Goal: Transaction & Acquisition: Purchase product/service

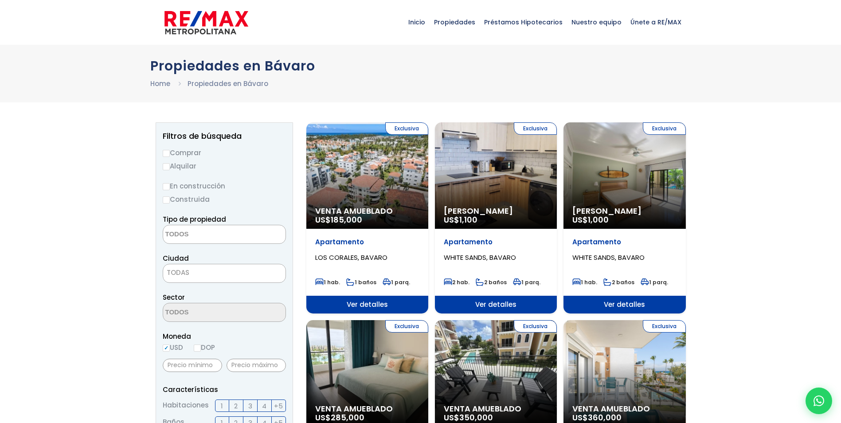
select select
click at [166, 152] on input "Comprar" at bounding box center [166, 153] width 7 height 7
radio input "true"
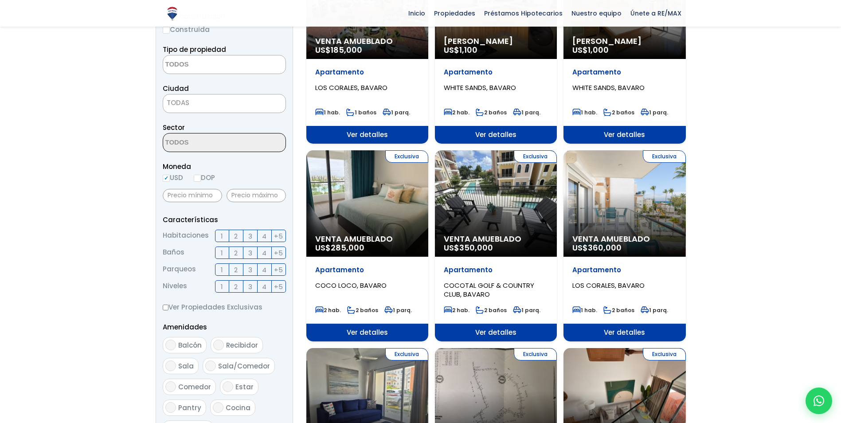
scroll to position [177, 0]
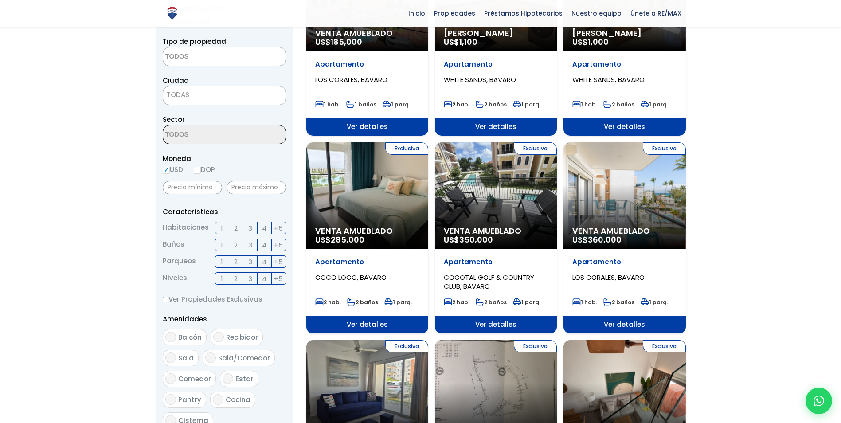
click at [237, 228] on span "2" at bounding box center [236, 227] width 4 height 11
click at [0, 0] on input "2" at bounding box center [0, 0] width 0 height 0
click at [238, 244] on label "2" at bounding box center [236, 244] width 14 height 12
click at [0, 0] on input "2" at bounding box center [0, 0] width 0 height 0
click at [219, 263] on label "1" at bounding box center [222, 261] width 14 height 12
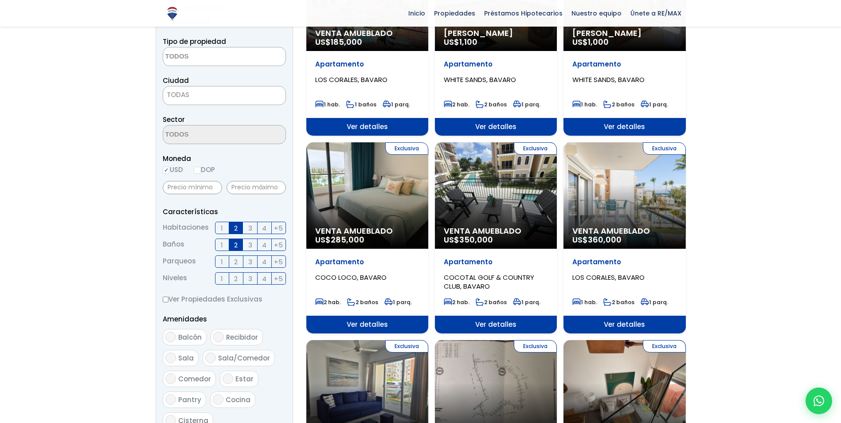
click at [0, 0] on input "1" at bounding box center [0, 0] width 0 height 0
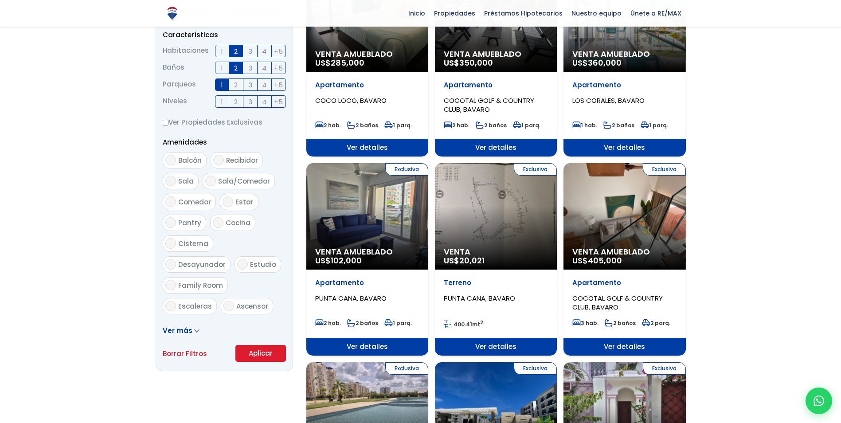
scroll to position [355, 0]
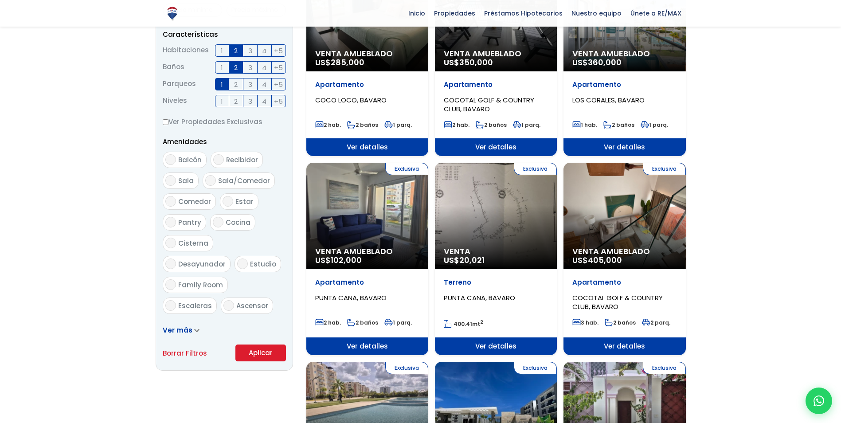
click at [256, 353] on button "Aplicar" at bounding box center [260, 352] width 51 height 17
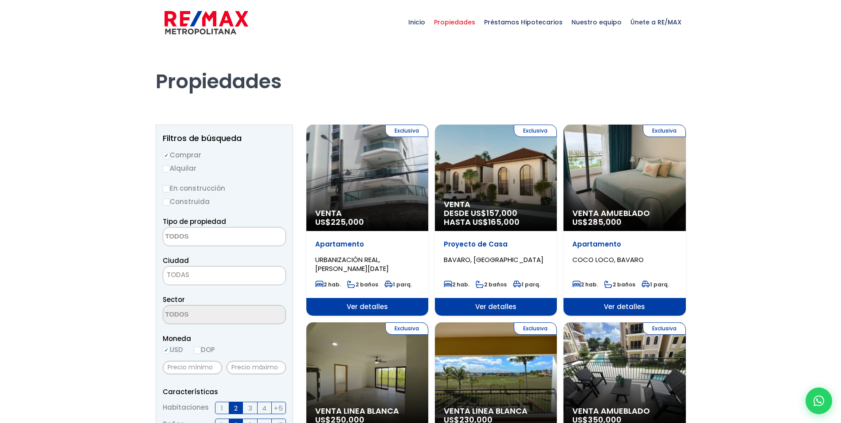
select select
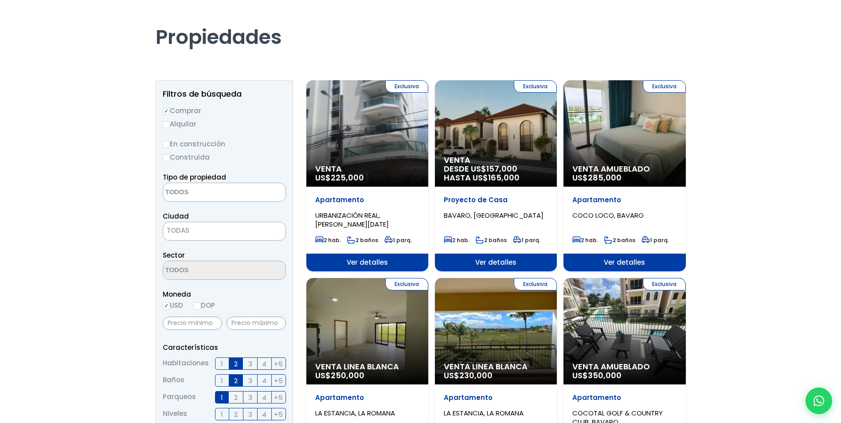
click at [500, 132] on div "Exclusiva Venta DESDE US$ 157,000 HASTA US$ 165,000" at bounding box center [496, 133] width 122 height 106
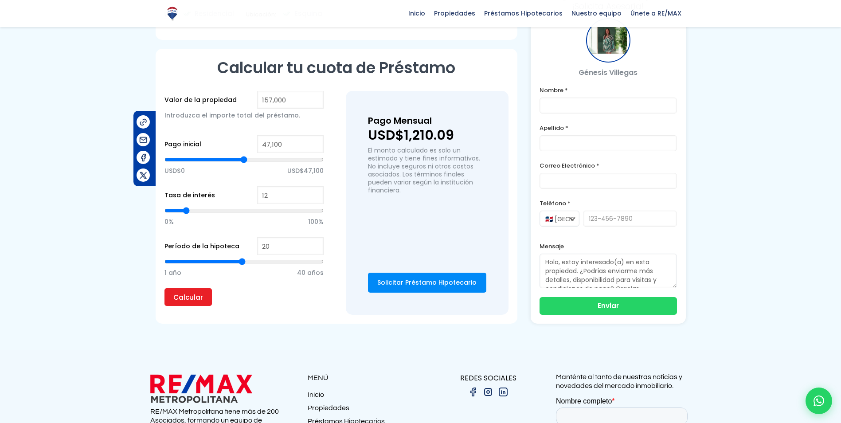
scroll to position [576, 0]
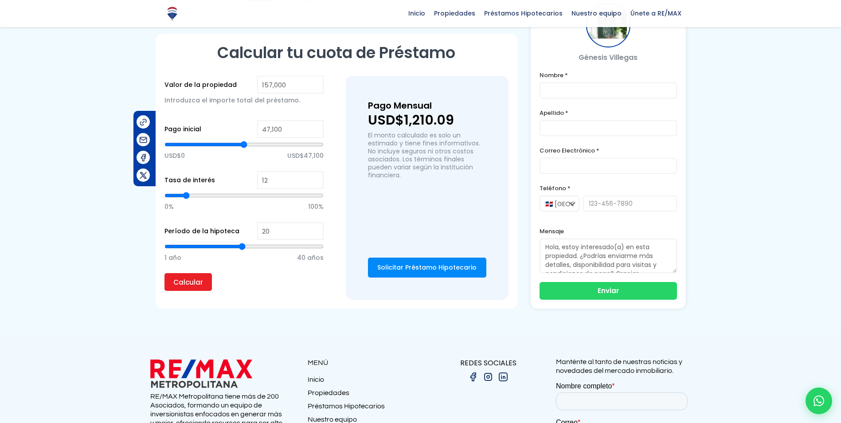
type input "21"
type input "22"
type input "23"
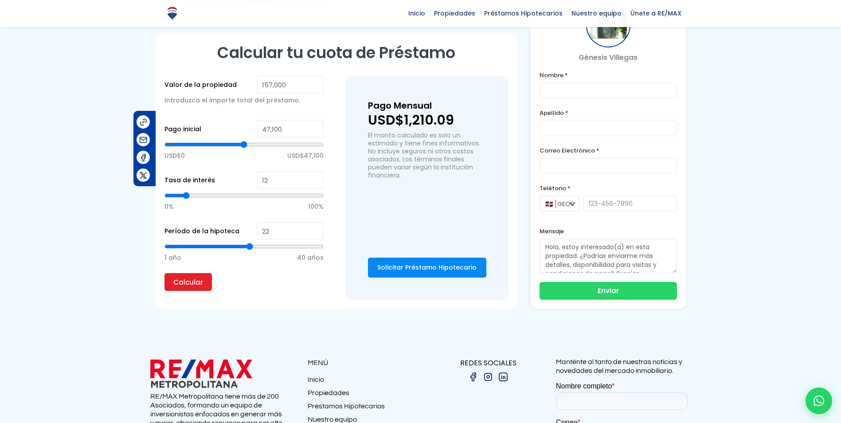
type input "23"
type input "24"
type input "25"
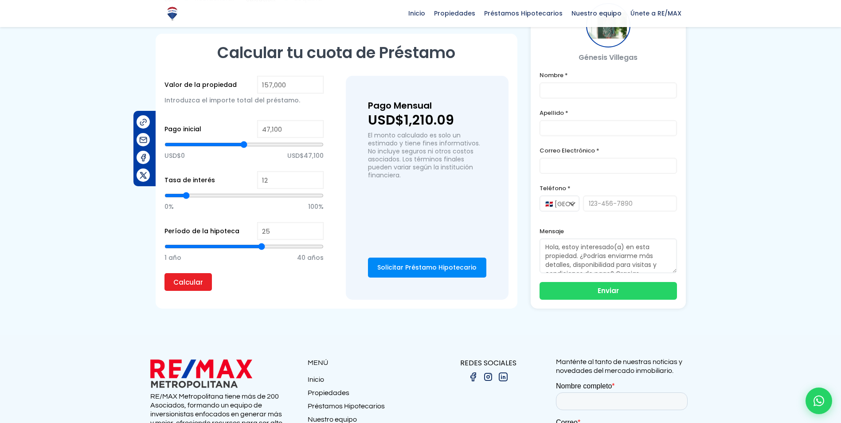
type input "26"
type input "27"
type input "28"
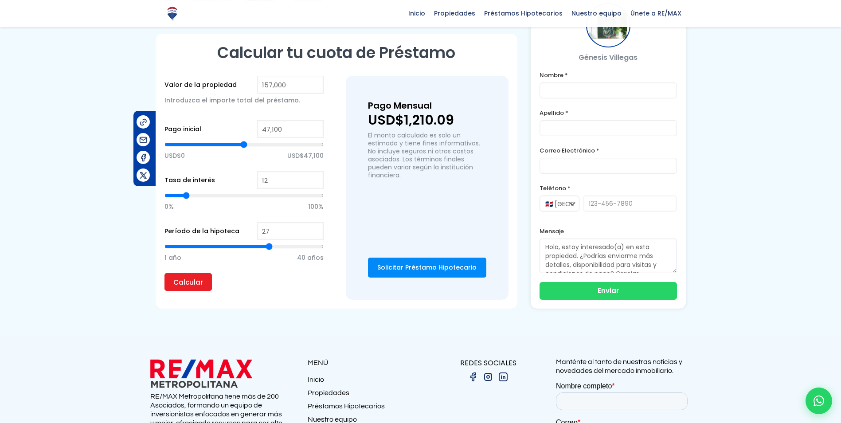
type input "28"
type input "29"
drag, startPoint x: 241, startPoint y: 246, endPoint x: 277, endPoint y: 246, distance: 36.8
type input "29"
click at [277, 246] on input "range" at bounding box center [243, 246] width 159 height 9
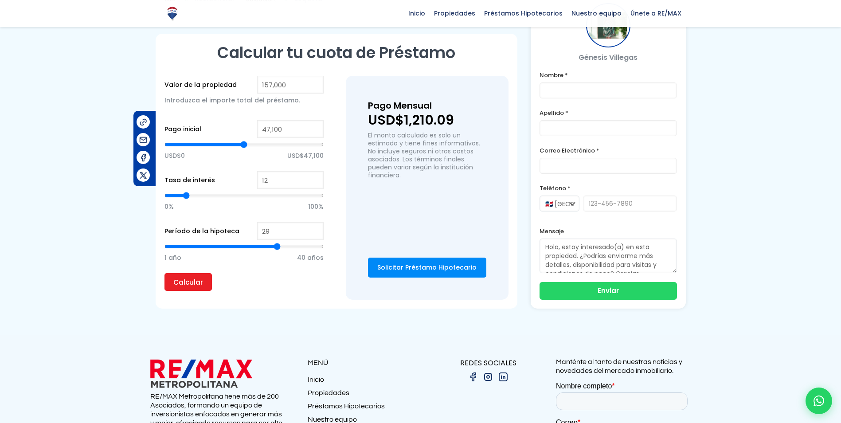
type input "28"
type input "29"
type input "30"
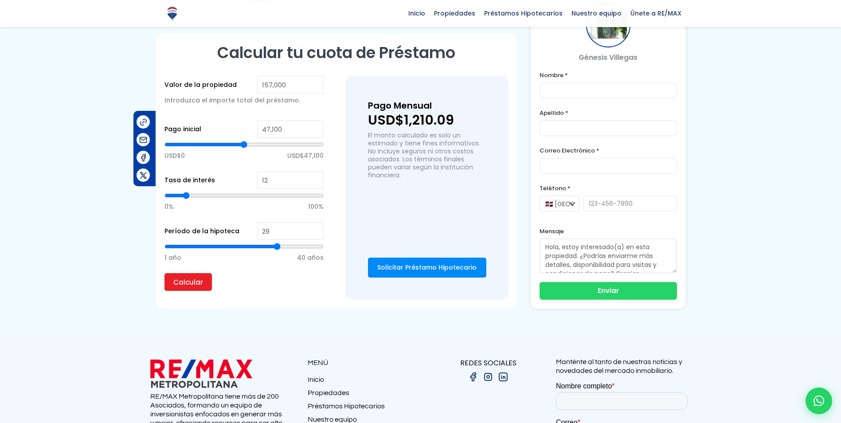
type input "30"
type input "31"
type input "32"
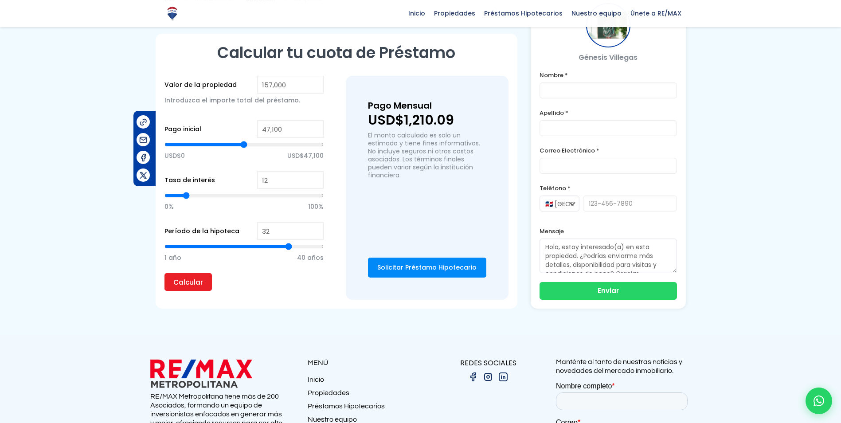
type input "33"
type input "34"
type input "35"
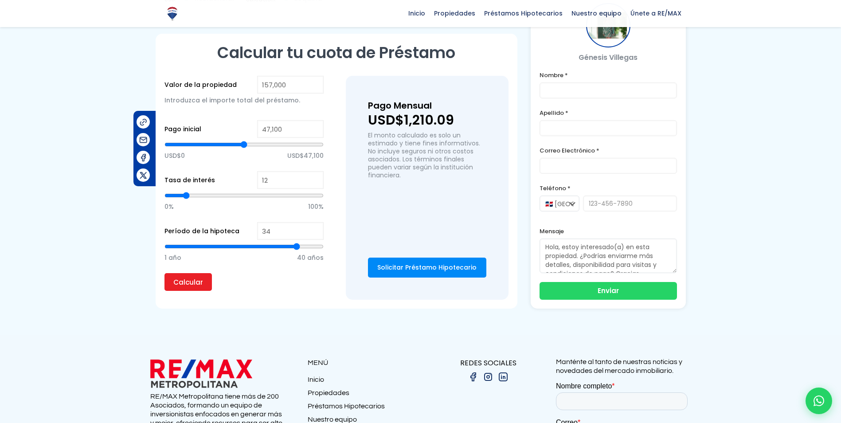
type input "35"
type input "36"
type input "37"
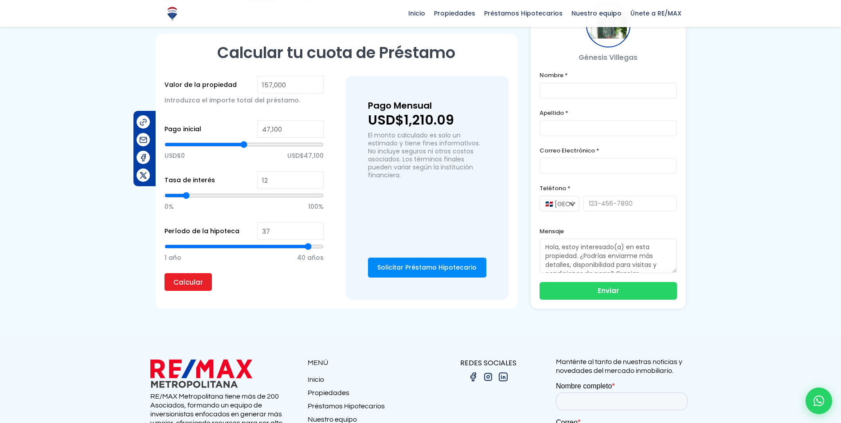
type input "38"
type input "39"
type input "40"
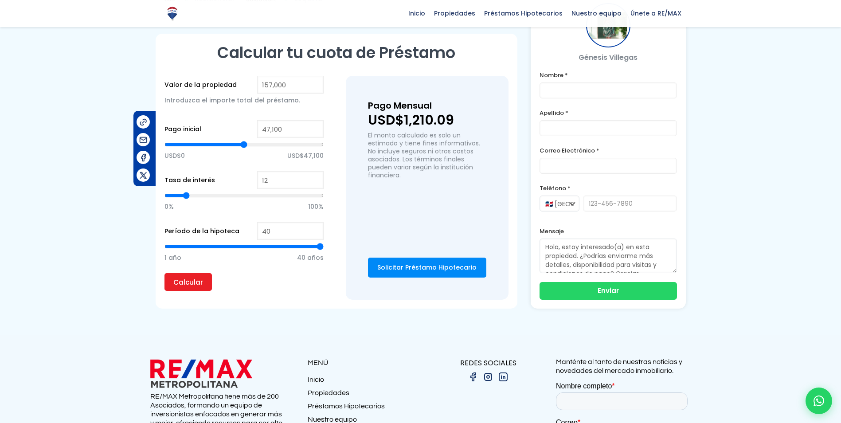
drag, startPoint x: 274, startPoint y: 244, endPoint x: 324, endPoint y: 243, distance: 50.1
type input "40"
click at [323, 243] on input "range" at bounding box center [243, 246] width 159 height 9
type input "39"
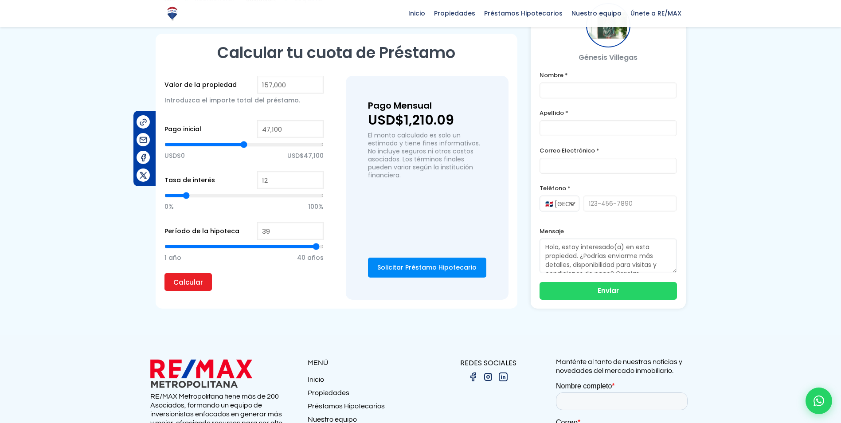
type input "38"
type input "37"
type input "36"
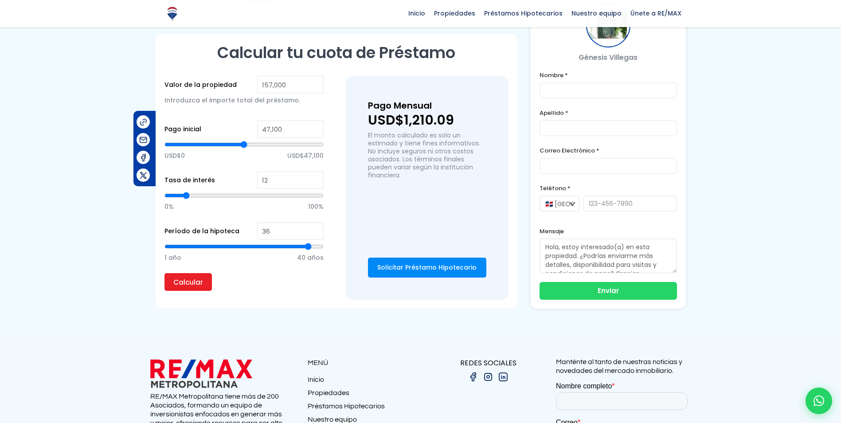
type input "36"
type input "35"
type input "34"
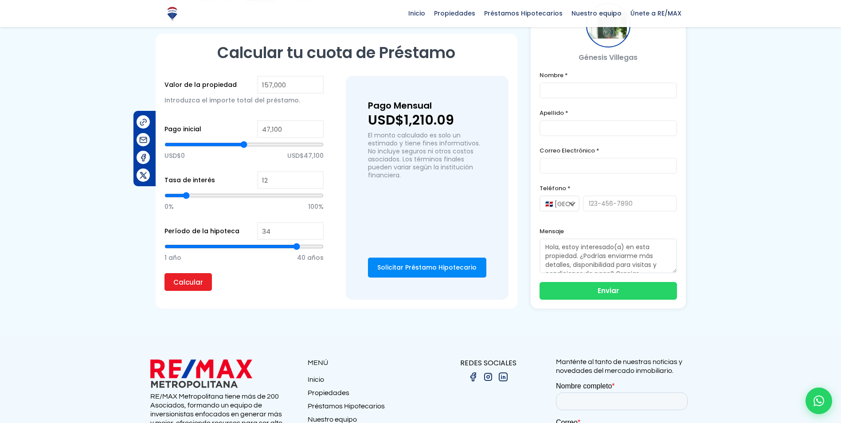
type input "33"
type input "32"
type input "31"
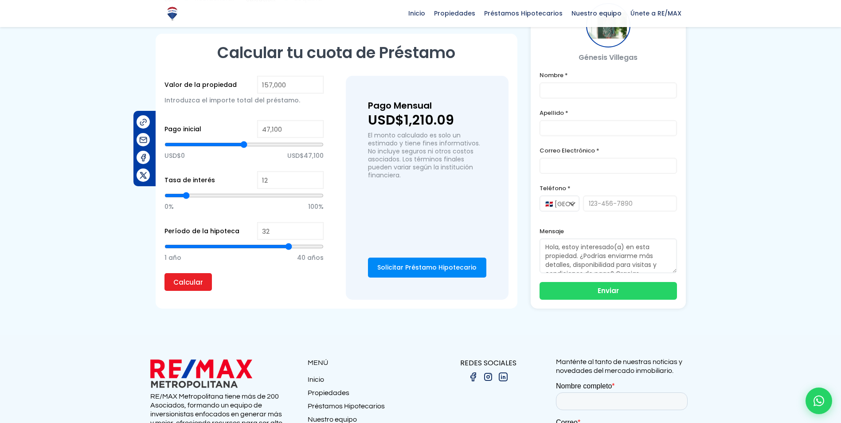
type input "31"
type input "30"
type input "29"
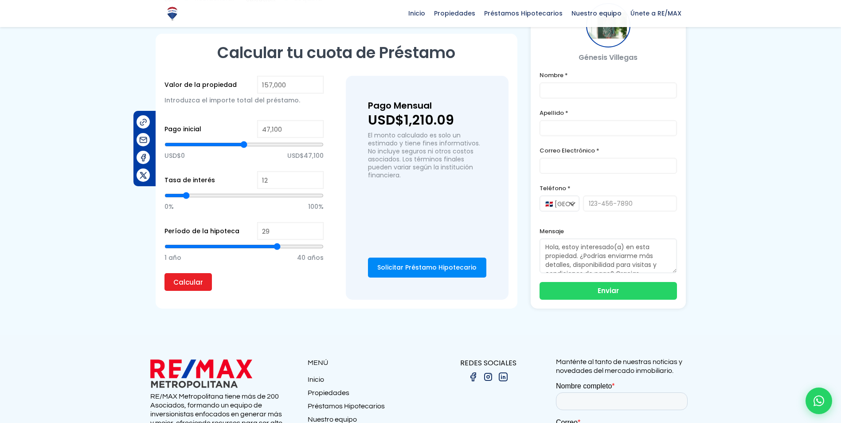
type input "28"
type input "27"
type input "26"
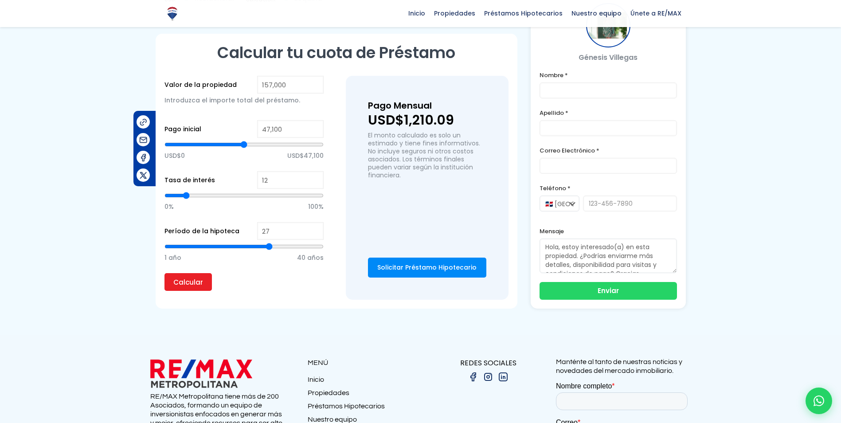
type input "26"
type input "25"
type input "24"
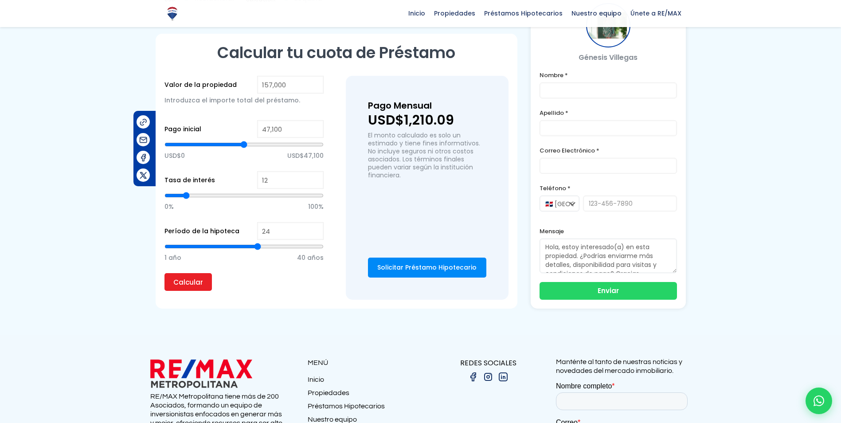
type input "23"
type input "22"
type input "21"
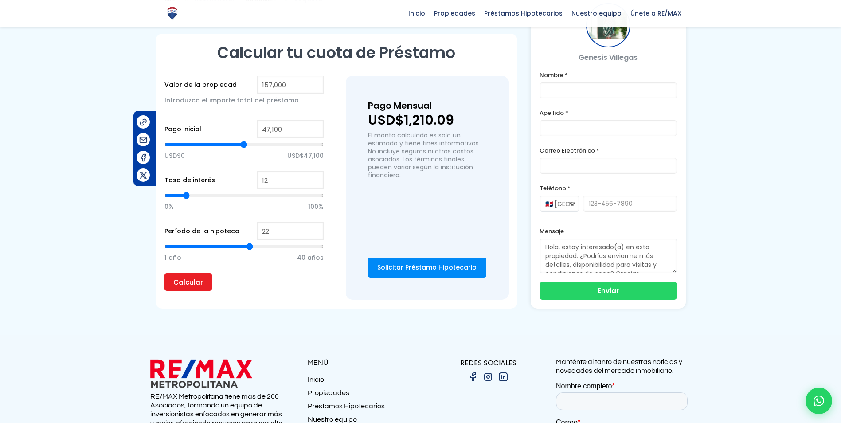
type input "21"
type input "22"
type input "23"
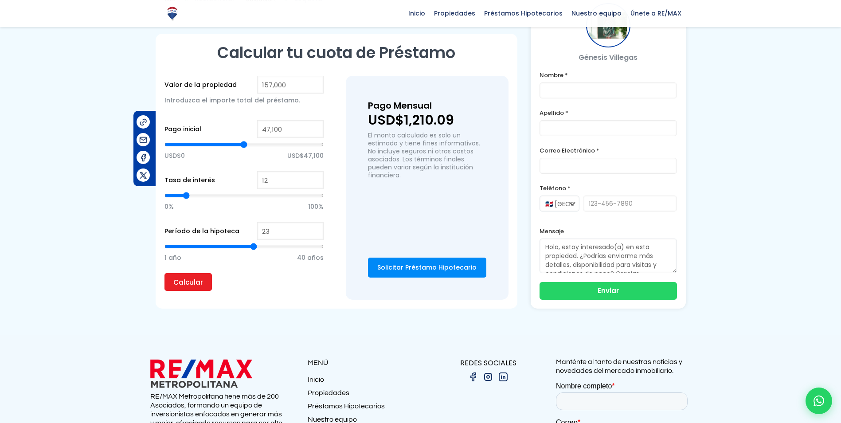
type input "24"
drag, startPoint x: 318, startPoint y: 244, endPoint x: 256, endPoint y: 247, distance: 62.6
type input "24"
click at [256, 247] on input "range" at bounding box center [243, 246] width 159 height 9
click at [269, 278] on p "Calcular" at bounding box center [243, 282] width 159 height 18
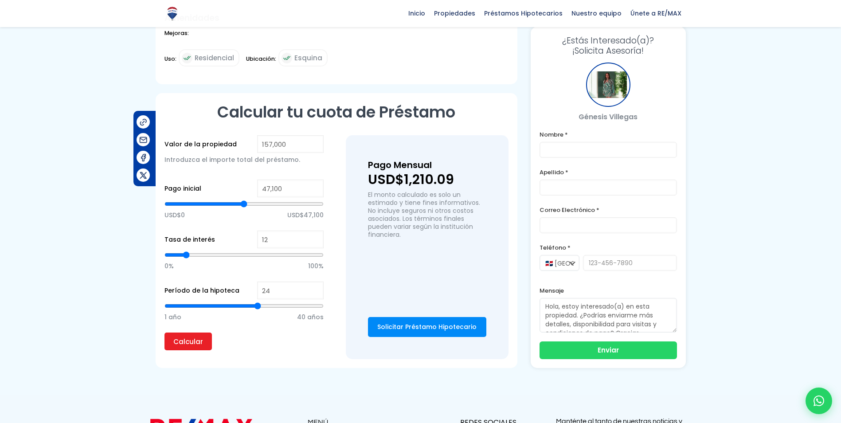
scroll to position [532, 0]
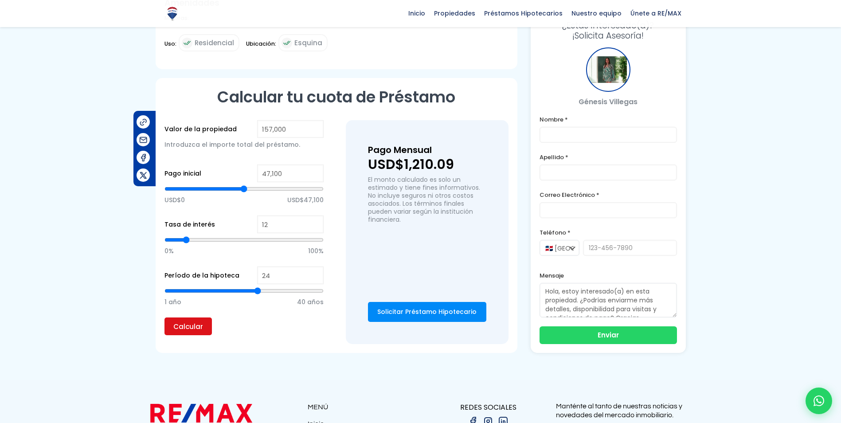
click at [187, 325] on input "Calcular" at bounding box center [187, 326] width 47 height 18
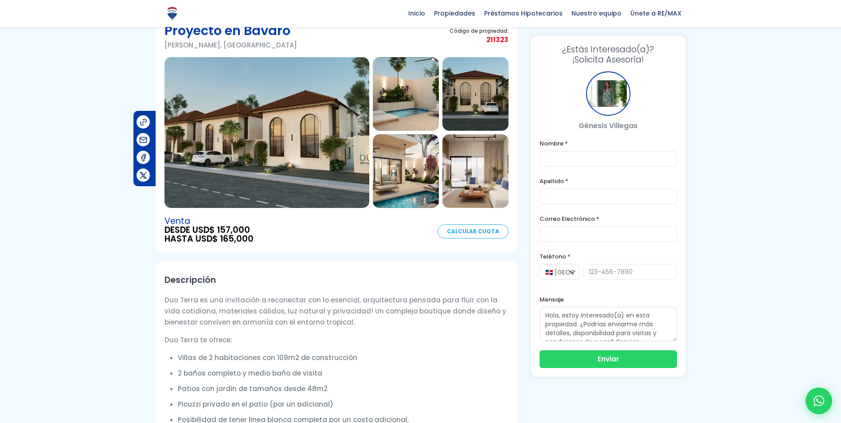
scroll to position [44, 0]
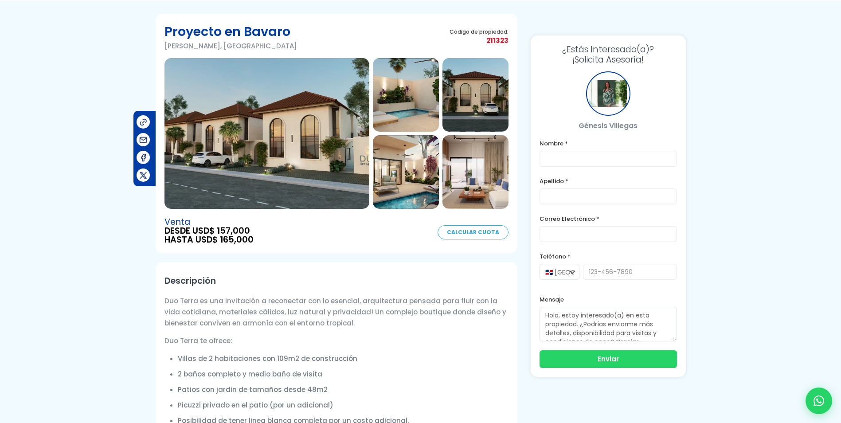
click at [243, 164] on img at bounding box center [266, 133] width 205 height 151
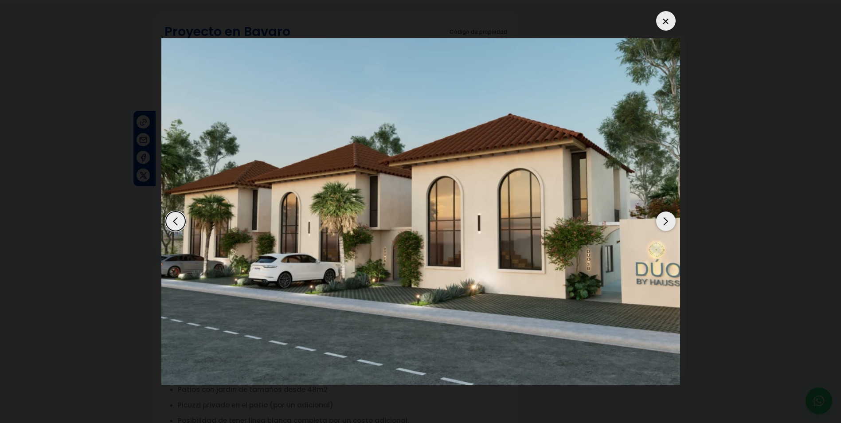
click at [666, 219] on div "Next slide" at bounding box center [665, 220] width 19 height 19
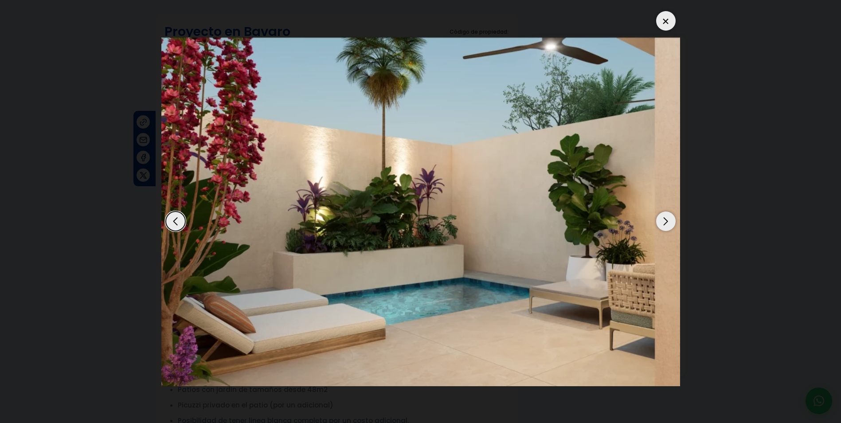
click at [666, 219] on div "Next slide" at bounding box center [665, 220] width 19 height 19
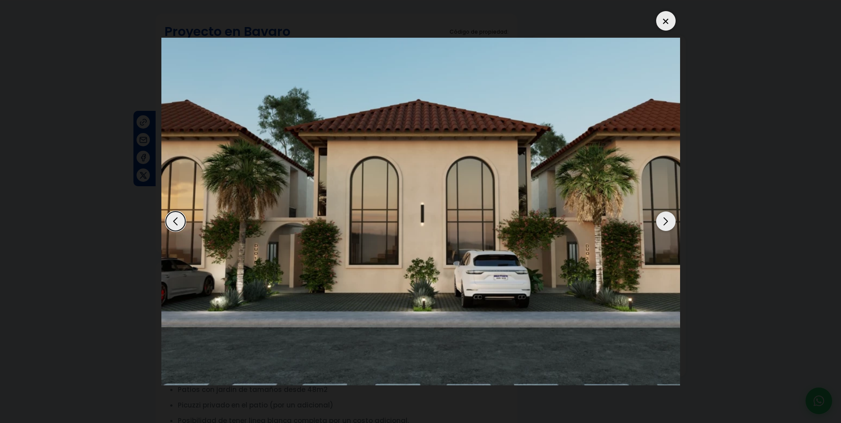
click at [666, 219] on div "Next slide" at bounding box center [665, 220] width 19 height 19
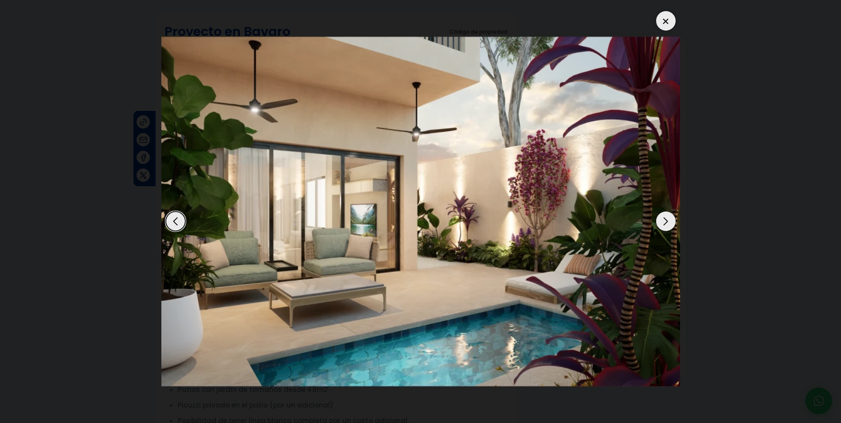
click at [666, 219] on div "Next slide" at bounding box center [665, 220] width 19 height 19
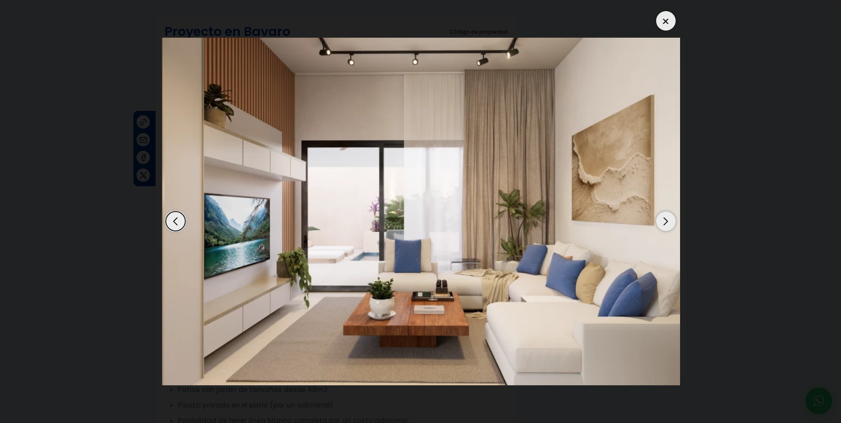
click at [177, 218] on div "Previous slide" at bounding box center [175, 220] width 19 height 19
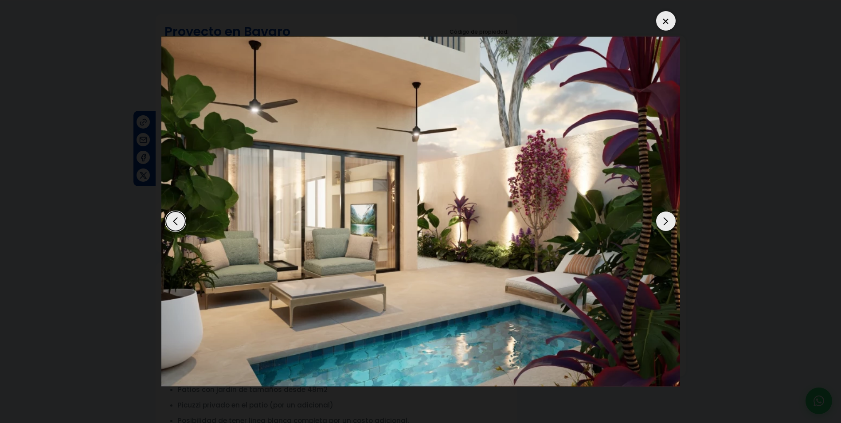
click at [667, 219] on div "Next slide" at bounding box center [665, 220] width 19 height 19
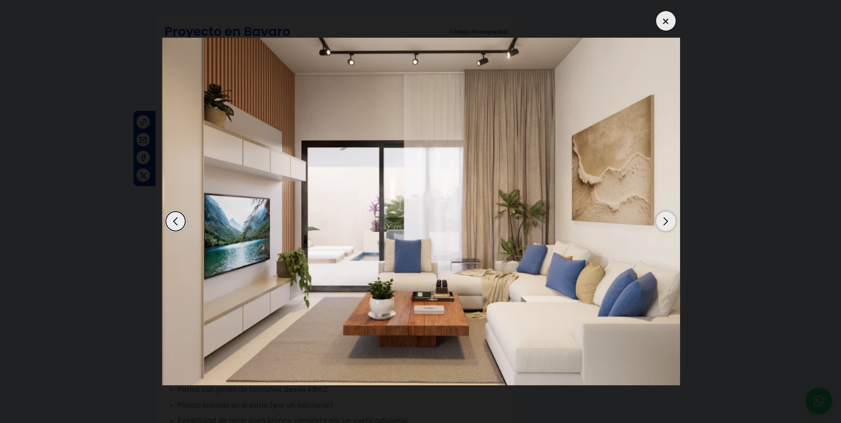
click at [667, 219] on div "Next slide" at bounding box center [665, 220] width 19 height 19
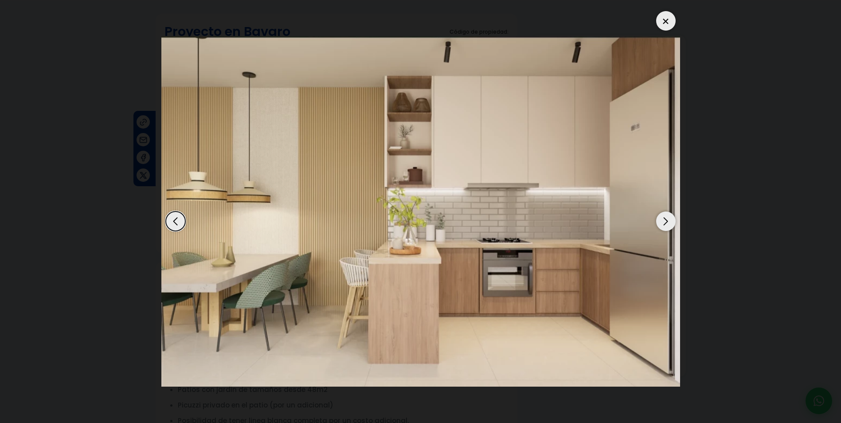
click at [667, 219] on div "Next slide" at bounding box center [665, 220] width 19 height 19
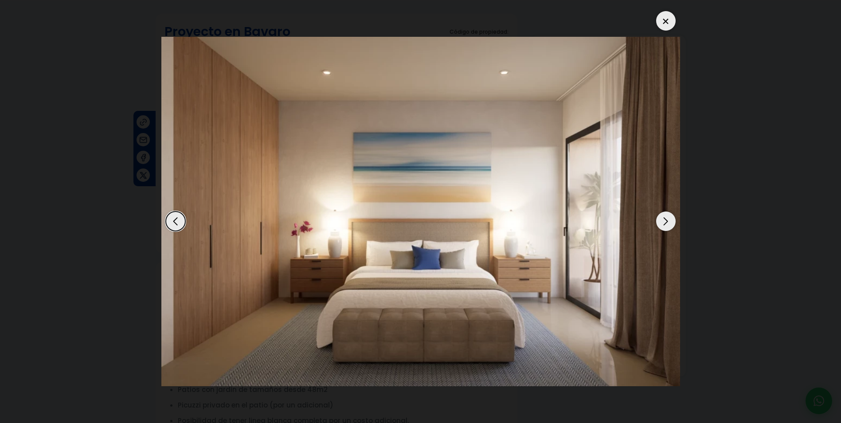
click at [667, 219] on div "Next slide" at bounding box center [665, 220] width 19 height 19
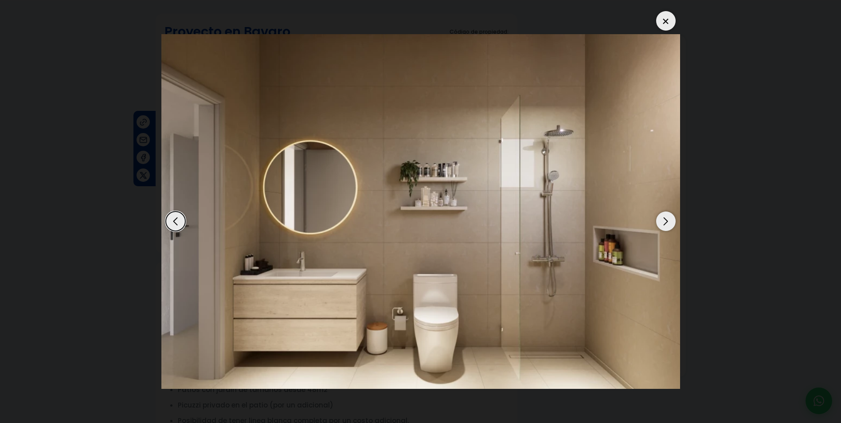
click at [668, 220] on div "Next slide" at bounding box center [665, 220] width 19 height 19
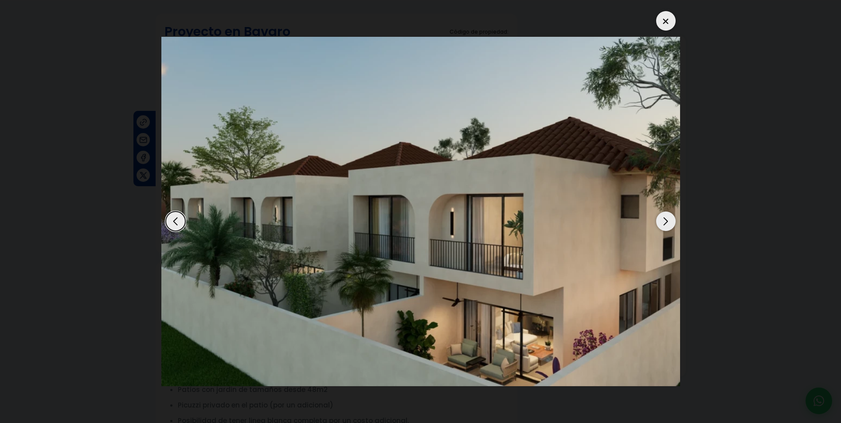
click at [668, 220] on div "Next slide" at bounding box center [665, 220] width 19 height 19
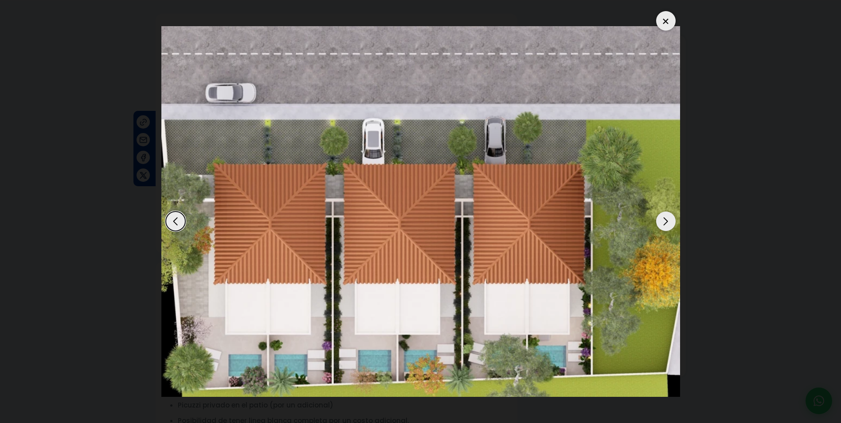
click at [668, 220] on div "Next slide" at bounding box center [665, 220] width 19 height 19
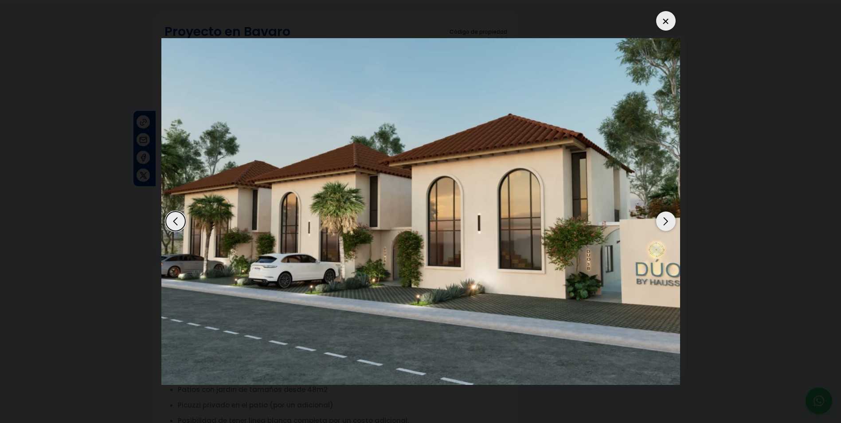
click at [658, 218] on div "Next slide" at bounding box center [665, 220] width 19 height 19
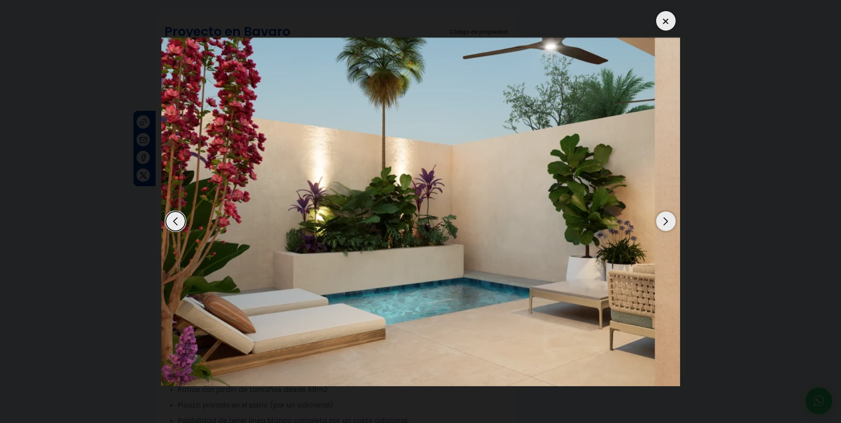
click at [171, 224] on div "Previous slide" at bounding box center [175, 220] width 19 height 19
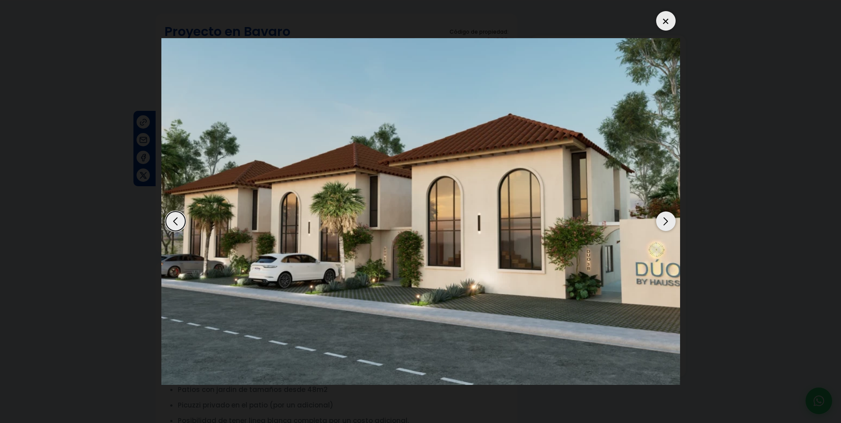
click at [665, 18] on div at bounding box center [665, 20] width 19 height 19
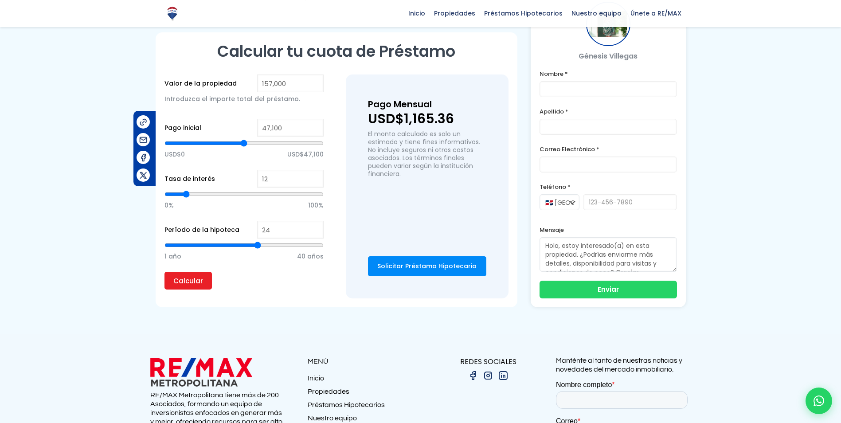
scroll to position [552, 0]
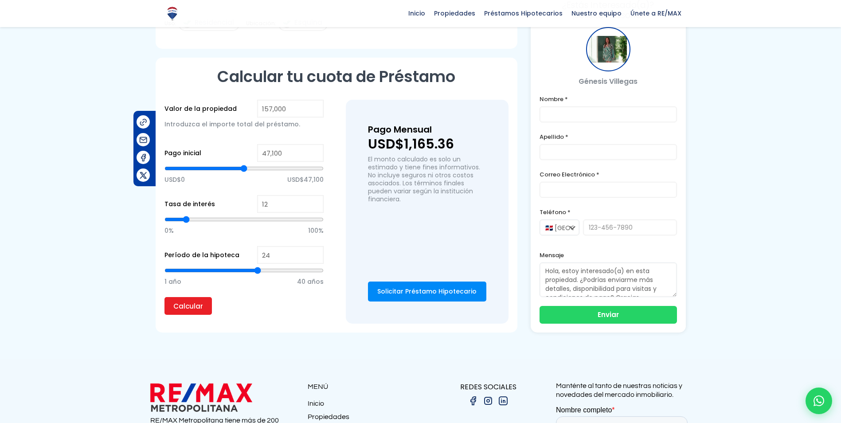
click at [418, 292] on link "Solicitar Préstamo Hipotecario" at bounding box center [427, 291] width 118 height 20
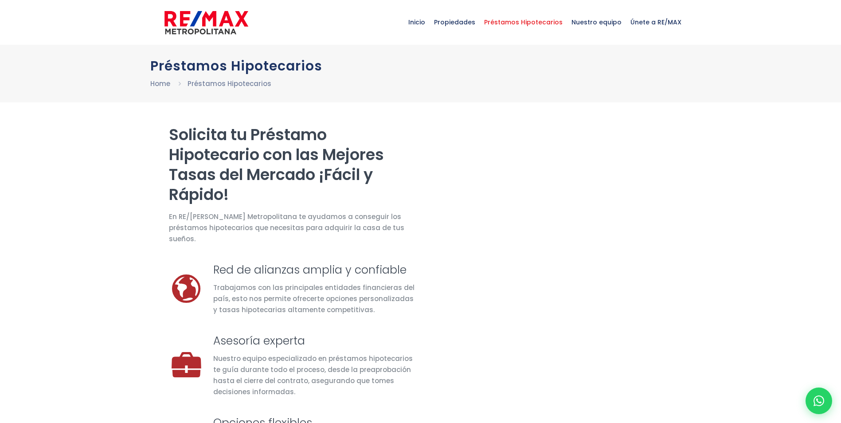
select select "US"
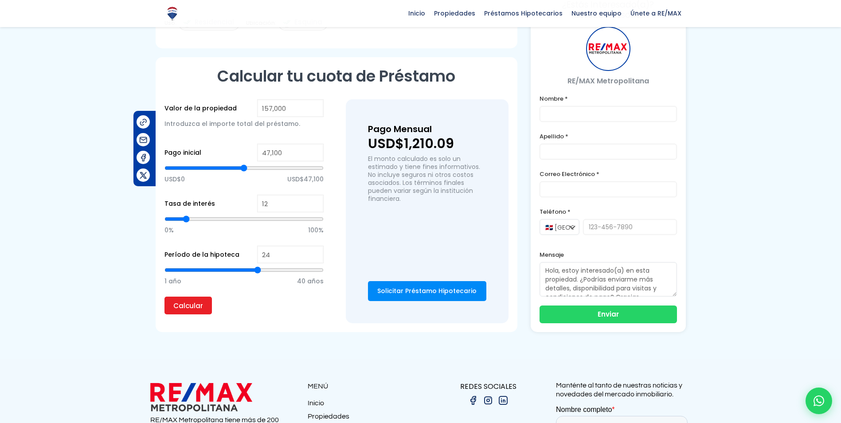
scroll to position [552, 0]
type input "23"
type input "22"
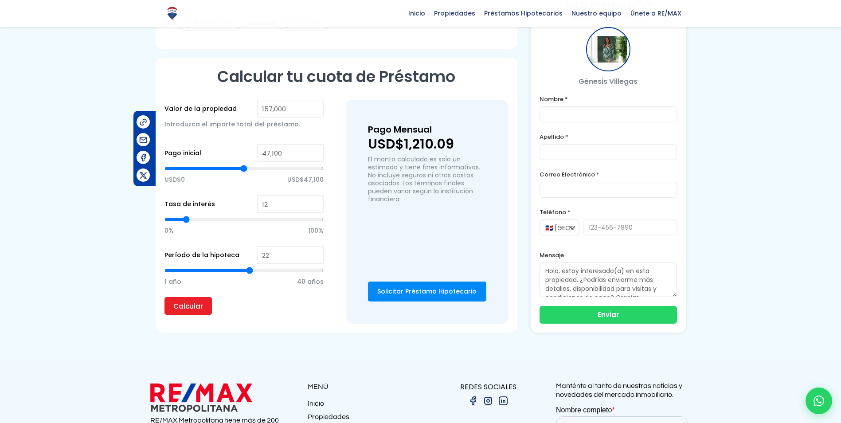
type input "21"
type input "19"
type input "16"
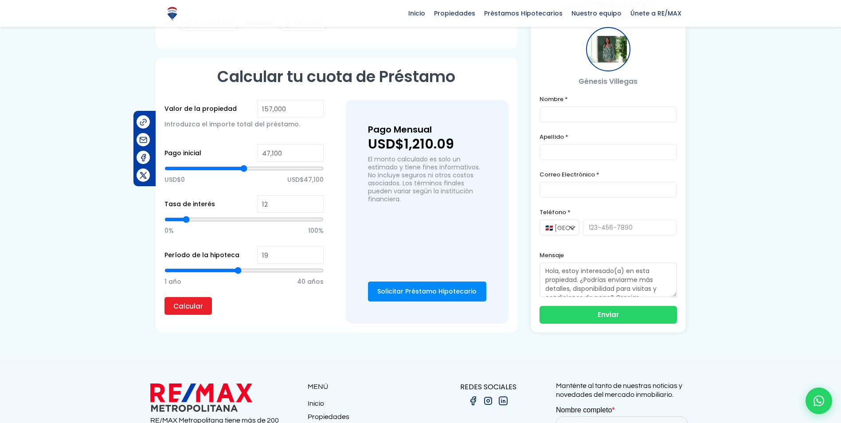
type input "16"
type input "13"
type input "10"
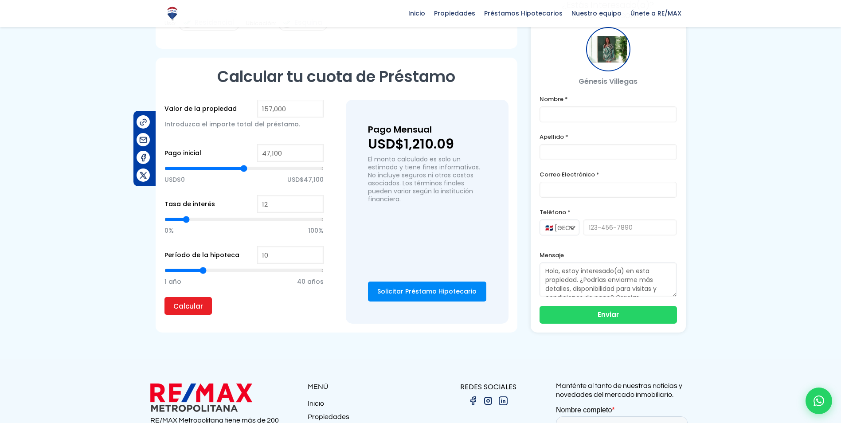
type input "8"
type input "4"
type input "2"
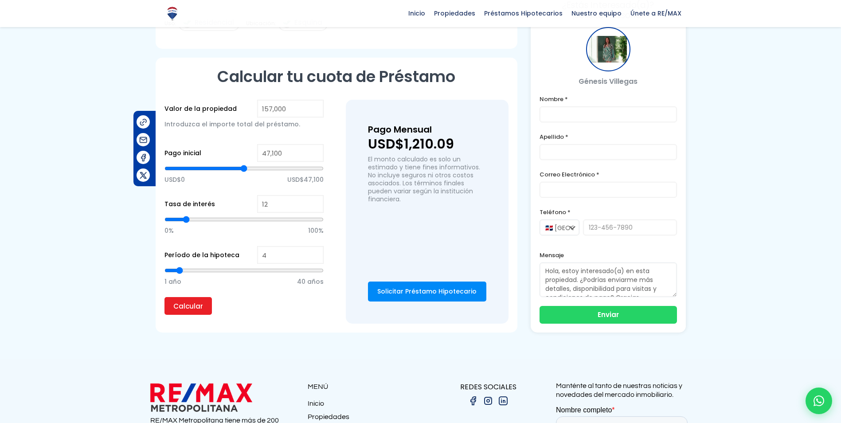
type input "2"
type input "1"
drag, startPoint x: 257, startPoint y: 271, endPoint x: 140, endPoint y: 275, distance: 116.2
type input "1"
click at [164, 275] on input "range" at bounding box center [243, 270] width 159 height 9
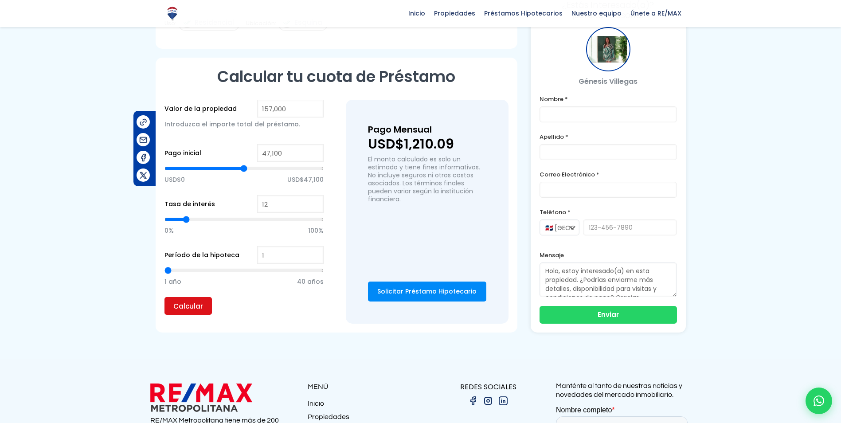
click at [191, 310] on input "Calcular" at bounding box center [187, 306] width 47 height 18
type input "2"
type input "3"
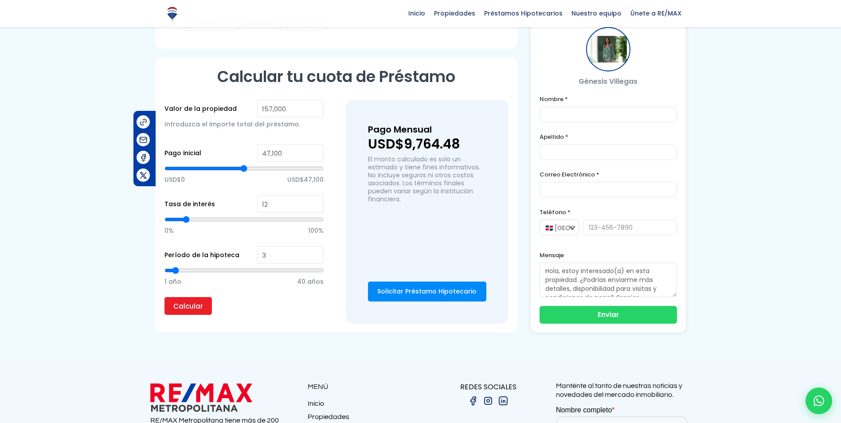
type input "2"
drag, startPoint x: 168, startPoint y: 269, endPoint x: 173, endPoint y: 269, distance: 5.8
type input "2"
click at [173, 269] on input "range" at bounding box center [243, 270] width 159 height 9
click at [185, 305] on input "Calcular" at bounding box center [187, 306] width 47 height 18
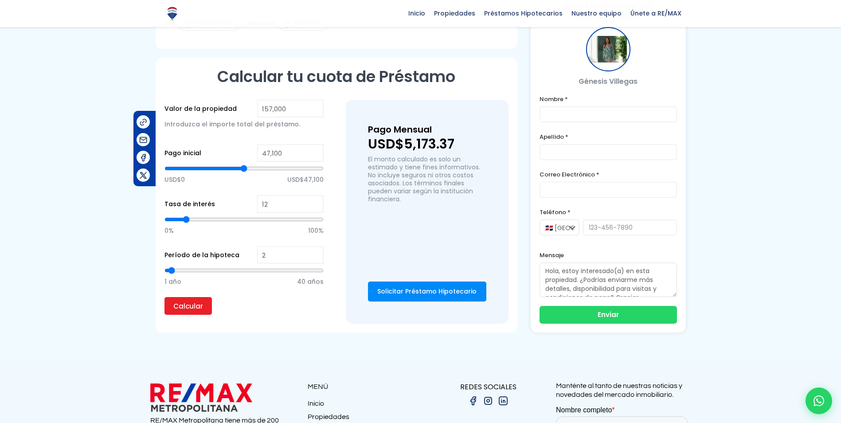
type input "3"
type input "4"
type input "5"
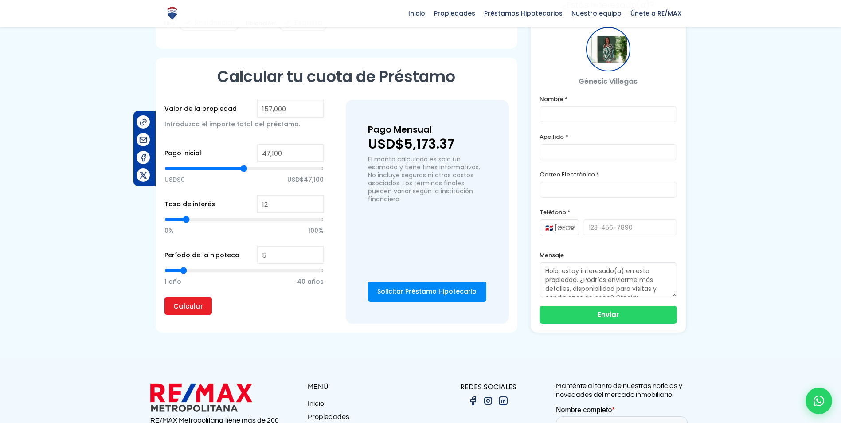
drag, startPoint x: 171, startPoint y: 270, endPoint x: 183, endPoint y: 270, distance: 11.1
type input "5"
click at [183, 270] on input "range" at bounding box center [243, 270] width 159 height 9
click at [191, 307] on input "Calcular" at bounding box center [187, 306] width 47 height 18
type input "11"
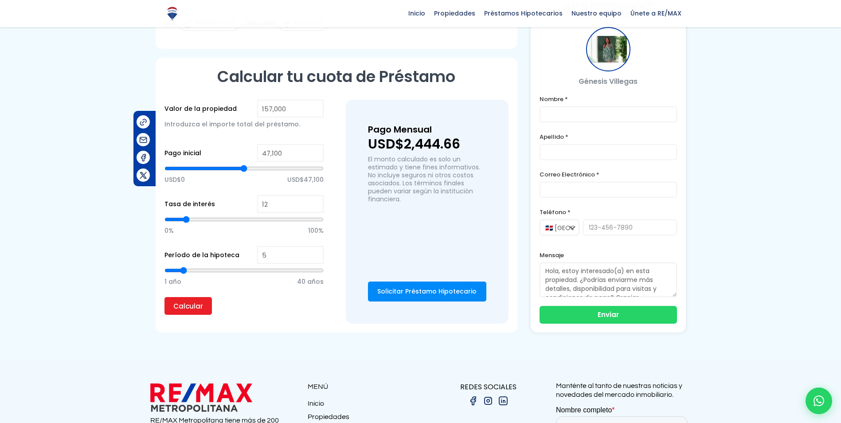
type input "11"
type input "10"
type input "9"
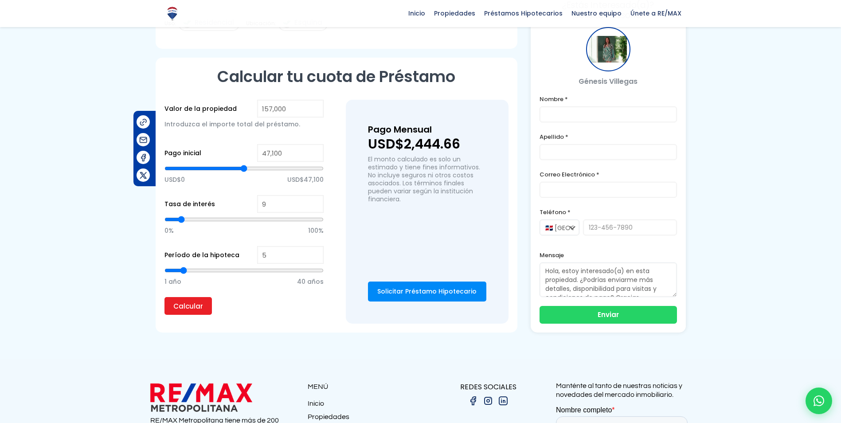
type input "8"
type input "7"
type input "6"
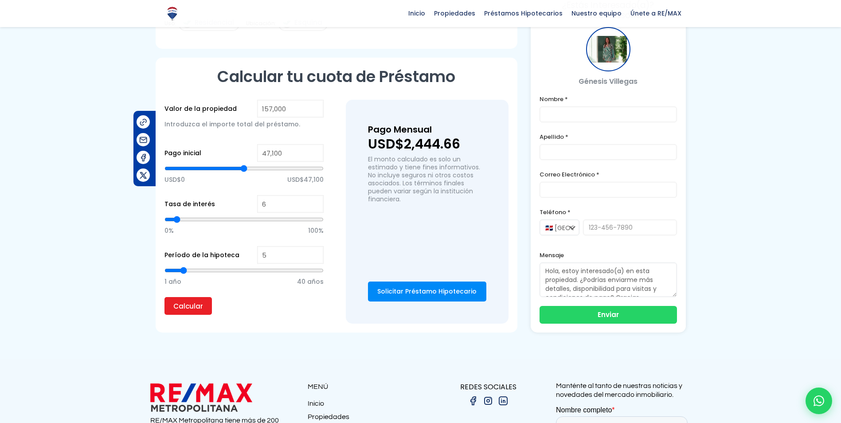
drag, startPoint x: 185, startPoint y: 218, endPoint x: 177, endPoint y: 218, distance: 8.4
type input "6"
click at [177, 218] on input "range" at bounding box center [243, 219] width 159 height 9
click at [191, 310] on input "Calcular" at bounding box center [187, 306] width 47 height 18
type input "5"
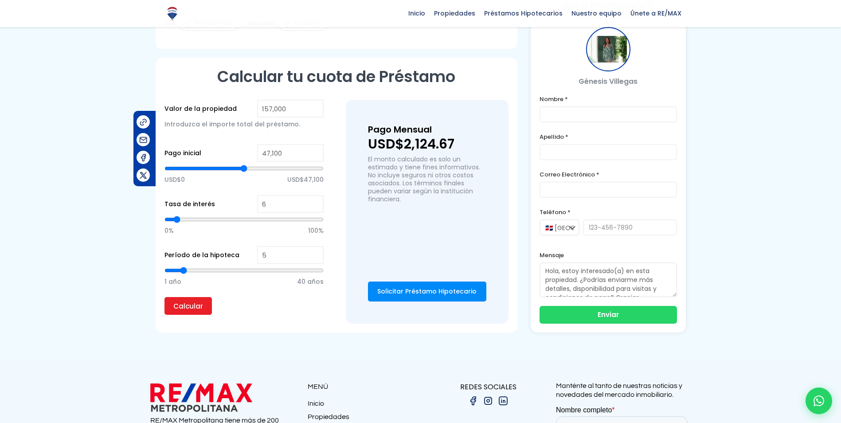
type input "5"
type input "4"
type input "3"
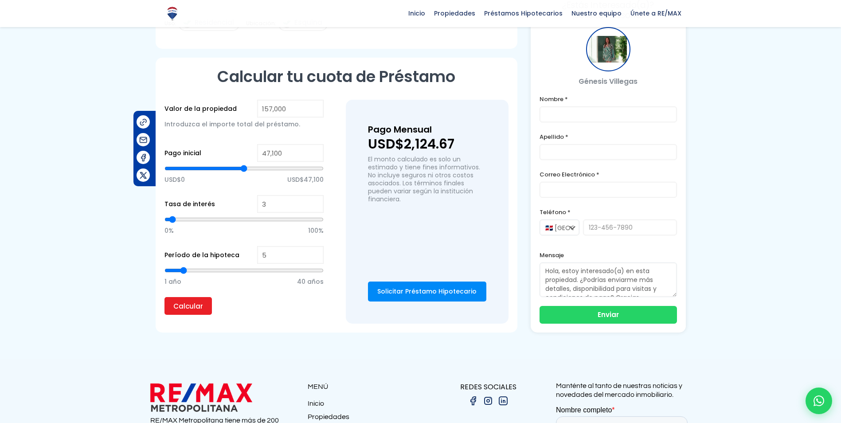
type input "2"
type input "1"
type input "0"
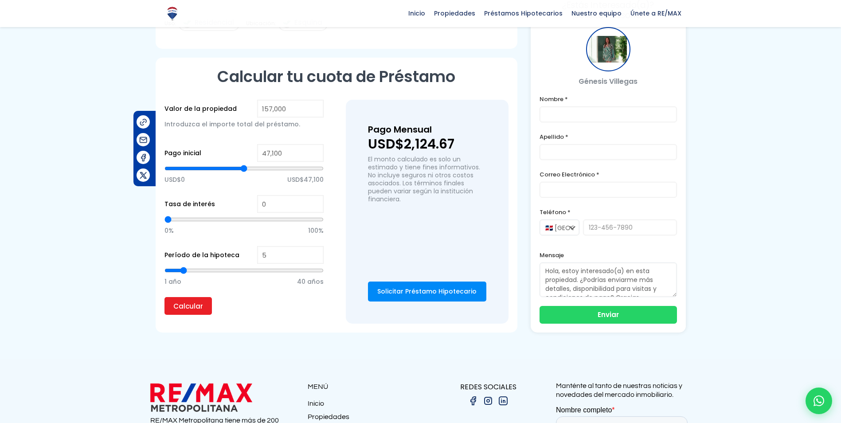
drag, startPoint x: 176, startPoint y: 217, endPoint x: 163, endPoint y: 215, distance: 13.0
type input "0"
click at [164, 215] on input "range" at bounding box center [243, 219] width 159 height 9
click at [188, 303] on input "Calcular" at bounding box center [187, 306] width 47 height 18
click at [168, 222] on input "range" at bounding box center [243, 219] width 159 height 9
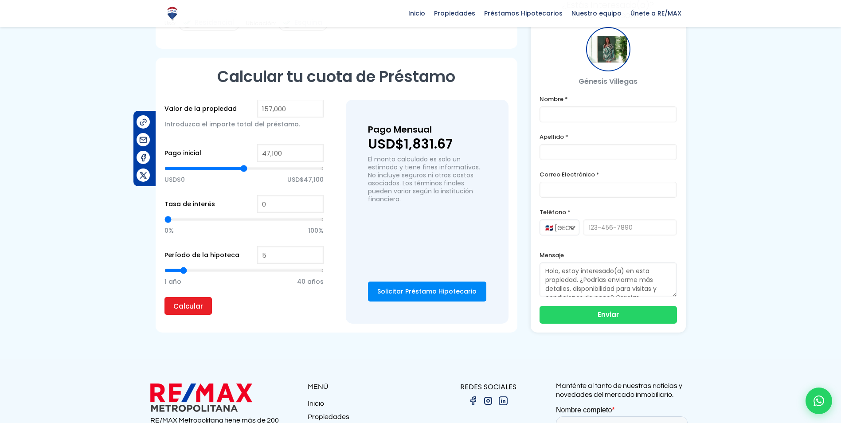
type input "1"
type input "2"
type input "4"
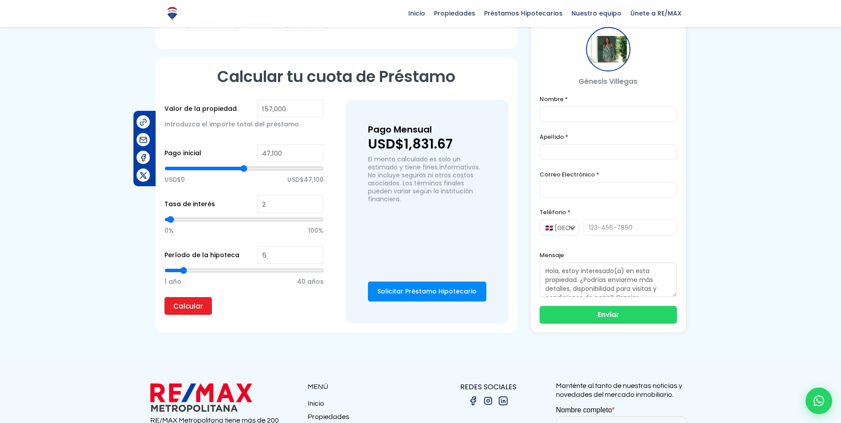
type input "4"
type input "5"
type input "6"
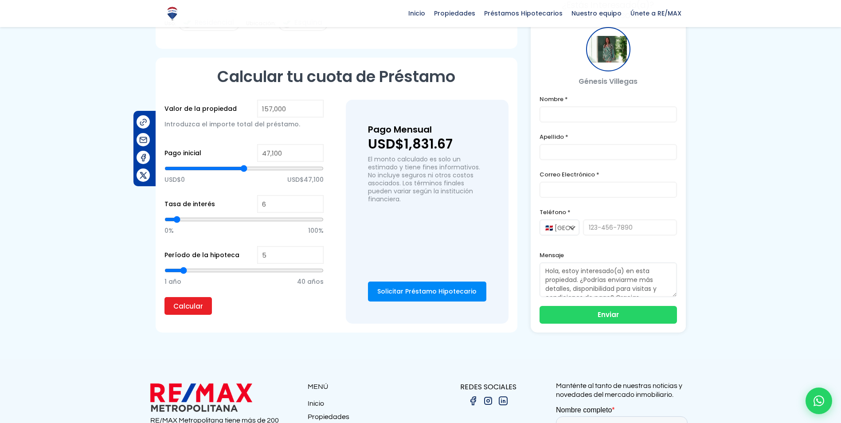
type input "7"
drag, startPoint x: 168, startPoint y: 219, endPoint x: 179, endPoint y: 218, distance: 10.2
type input "7"
click at [179, 218] on input "range" at bounding box center [243, 219] width 159 height 9
click at [187, 303] on input "Calcular" at bounding box center [187, 306] width 47 height 18
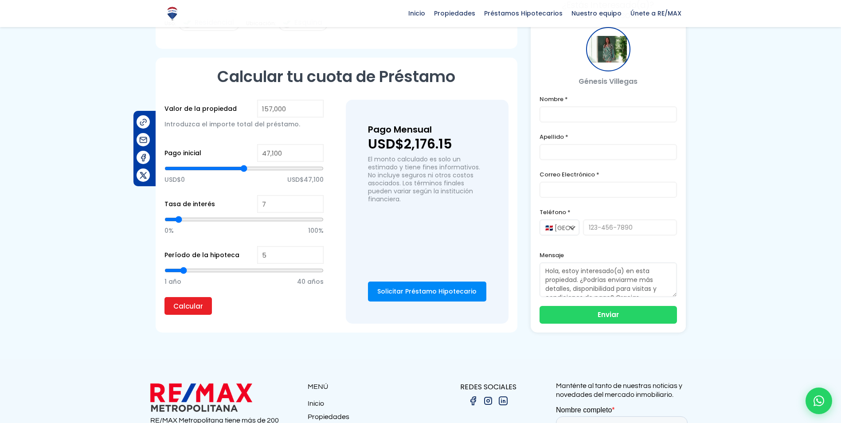
type input "6"
type input "7"
type input "6"
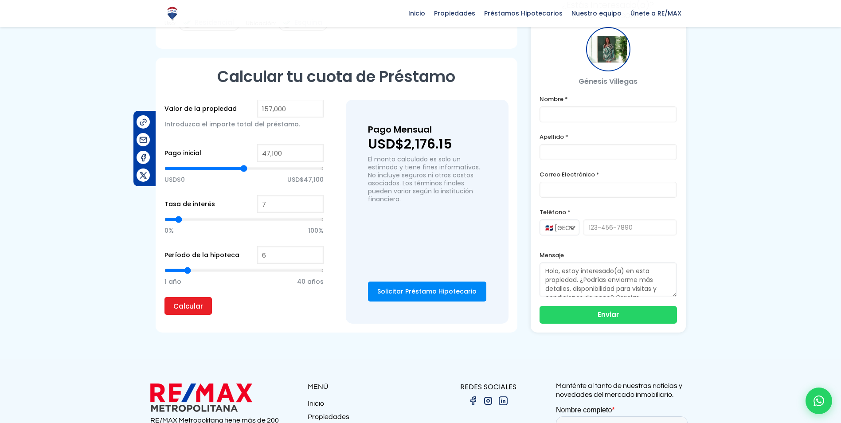
type input "6"
click at [187, 269] on input "range" at bounding box center [243, 270] width 159 height 9
click at [177, 305] on input "Calcular" at bounding box center [187, 306] width 47 height 18
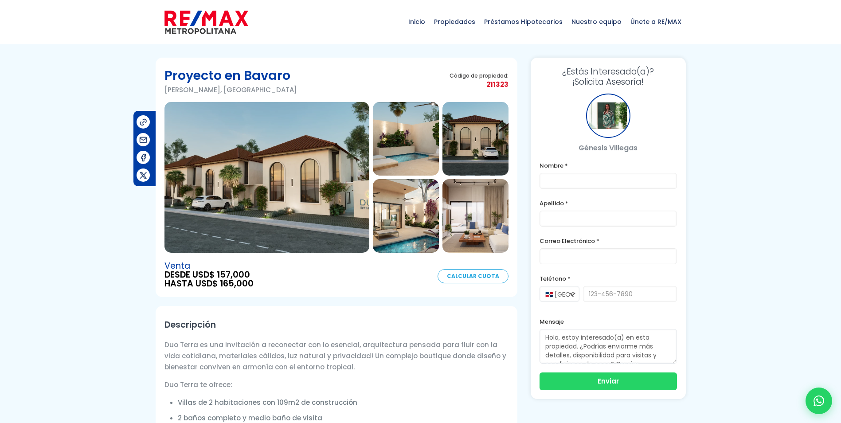
scroll to position [0, 0]
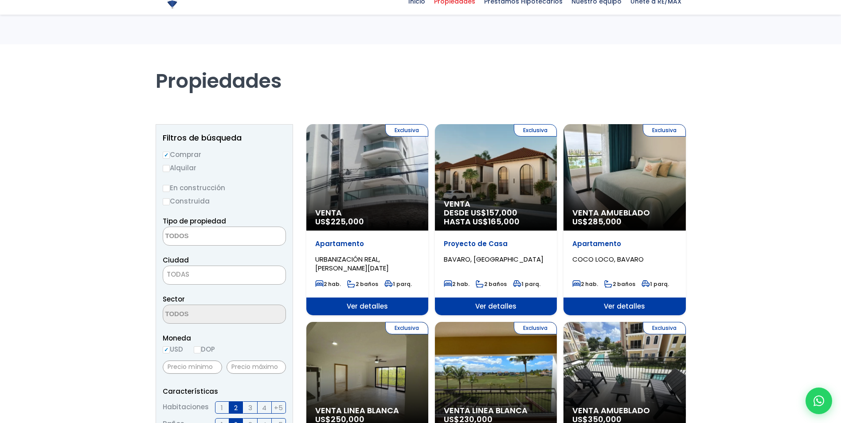
select select
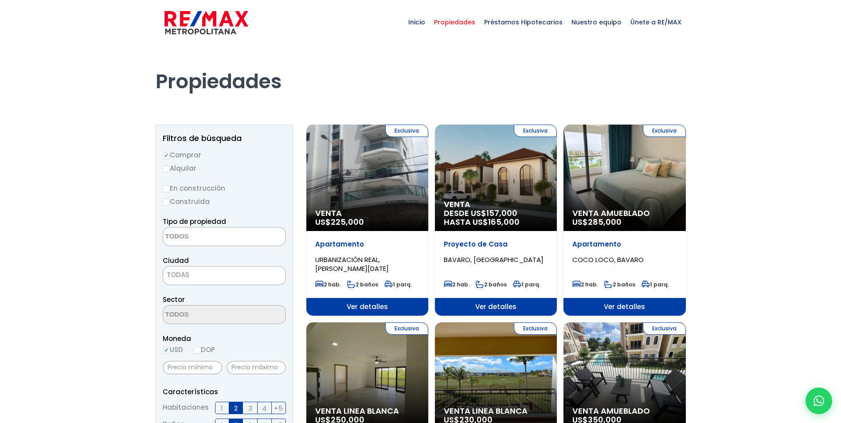
click at [510, 181] on div "Exclusiva Venta DESDE US$ 157,000 HASTA US$ 165,000" at bounding box center [496, 178] width 122 height 106
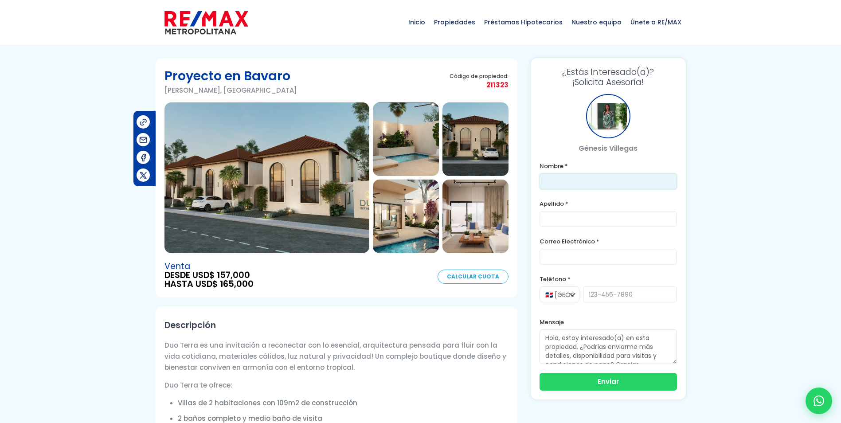
click at [563, 180] on input "text" at bounding box center [607, 181] width 137 height 16
type input "Rossana"
type input "Llentillin"
type input "[EMAIL_ADDRESS][DOMAIN_NAME]"
type input "6464771106"
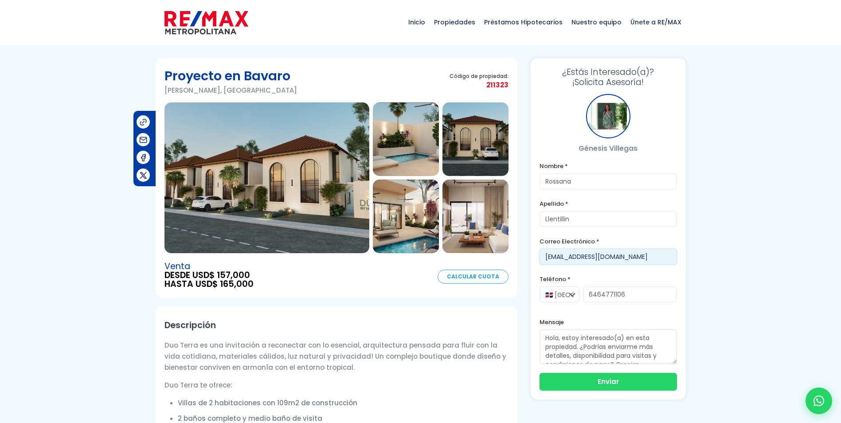
click at [662, 256] on input "[EMAIL_ADDRESS][DOMAIN_NAME]" at bounding box center [607, 257] width 137 height 16
type input "[EMAIL_ADDRESS][DOMAIN_NAME]"
drag, startPoint x: 632, startPoint y: 295, endPoint x: 559, endPoint y: 290, distance: 73.7
click at [559, 290] on div "🇩🇴 [GEOGRAPHIC_DATA] +1 🇺🇸 [GEOGRAPHIC_DATA] +1 🇪🇸 [GEOGRAPHIC_DATA] +34 646477…" at bounding box center [607, 298] width 137 height 25
type input "2038984079"
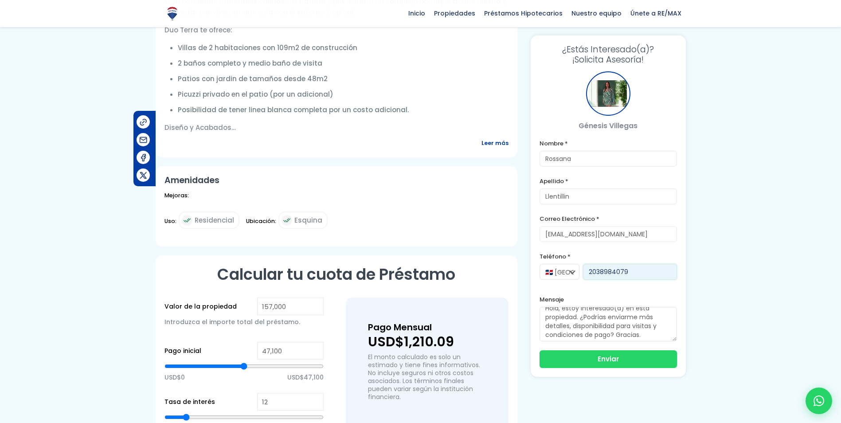
scroll to position [9, 0]
click at [603, 358] on button "Enviar" at bounding box center [607, 358] width 137 height 18
